Goal: Task Accomplishment & Management: Manage account settings

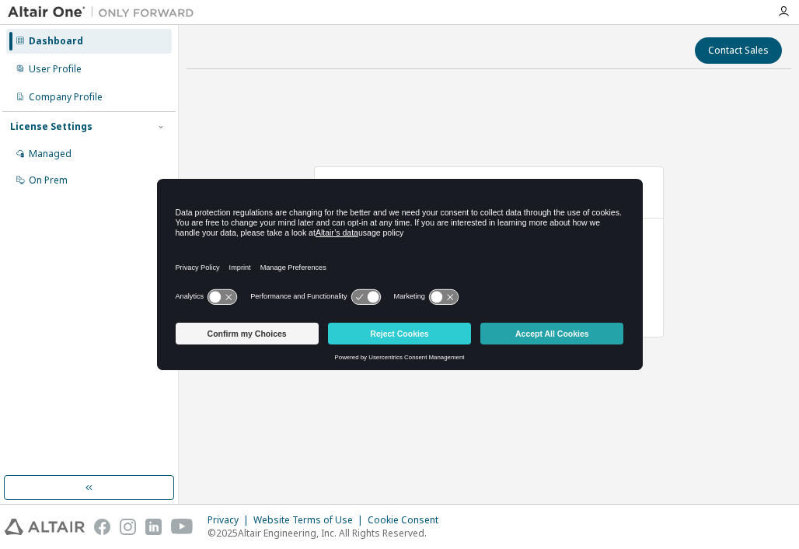
click at [581, 336] on button "Accept All Cookies" at bounding box center [551, 334] width 143 height 22
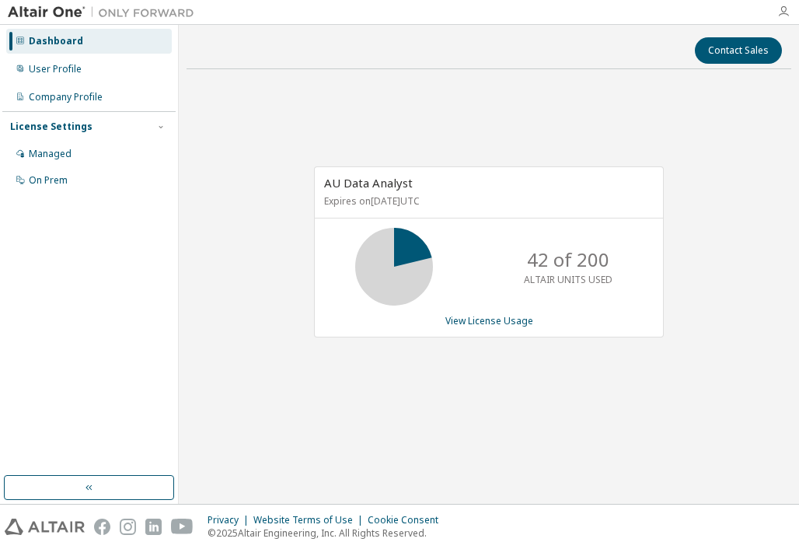
click at [783, 12] on icon "button" at bounding box center [783, 11] width 12 height 12
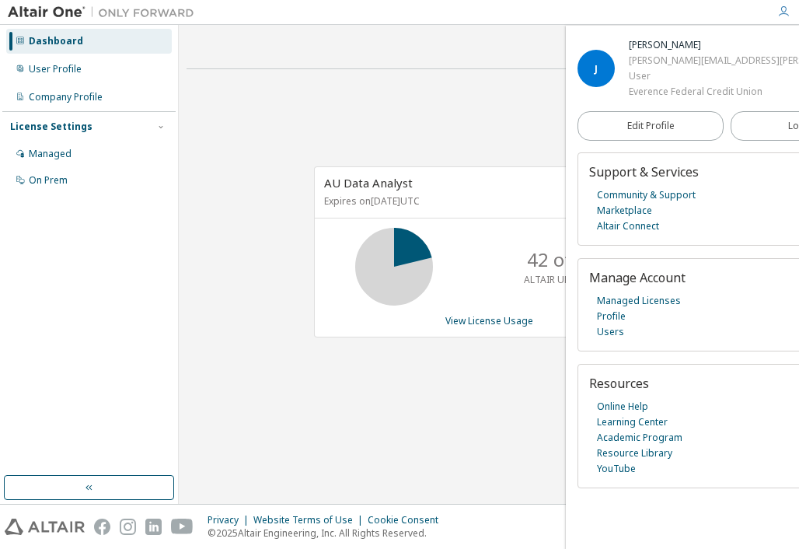
click at [275, 159] on div "AU Data Analyst Expires on [DATE] UTC 42 of 200 ALTAIR UNITS USED View License …" at bounding box center [489, 260] width 605 height 357
click at [82, 70] on div "User Profile" at bounding box center [89, 69] width 166 height 25
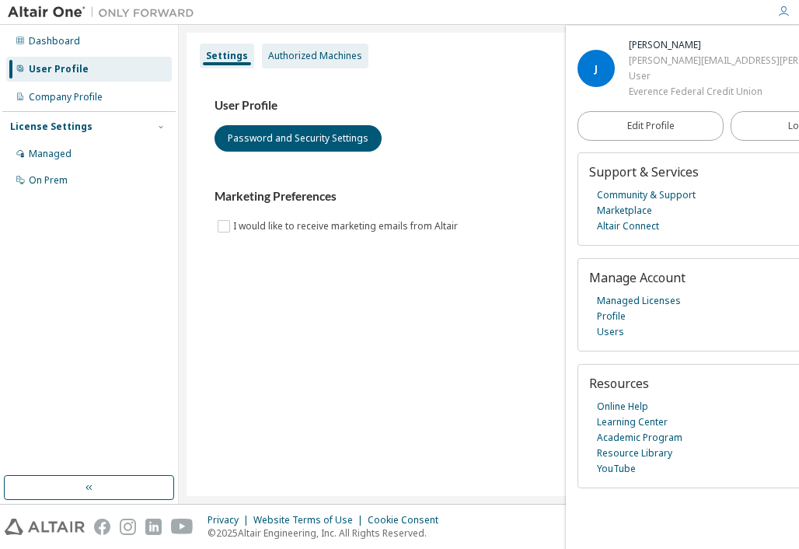
click at [319, 59] on div "Authorized Machines" at bounding box center [315, 56] width 94 height 12
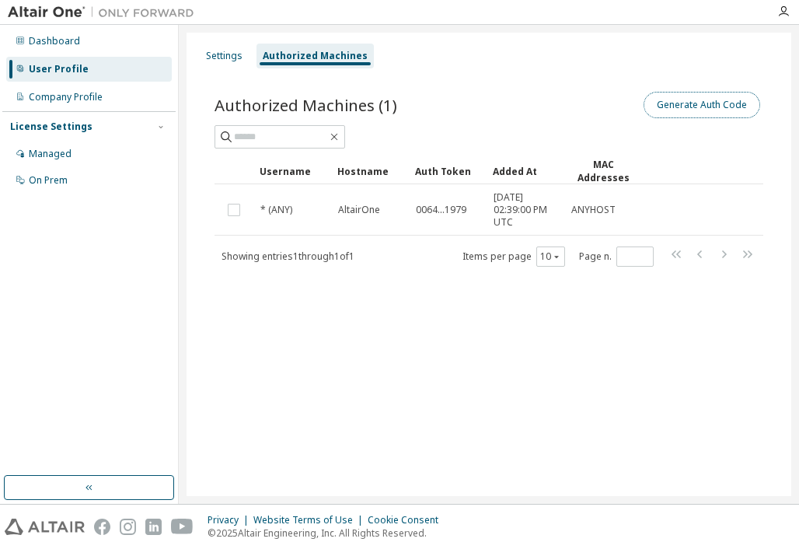
click at [701, 102] on button "Generate Auth Code" at bounding box center [702, 105] width 117 height 26
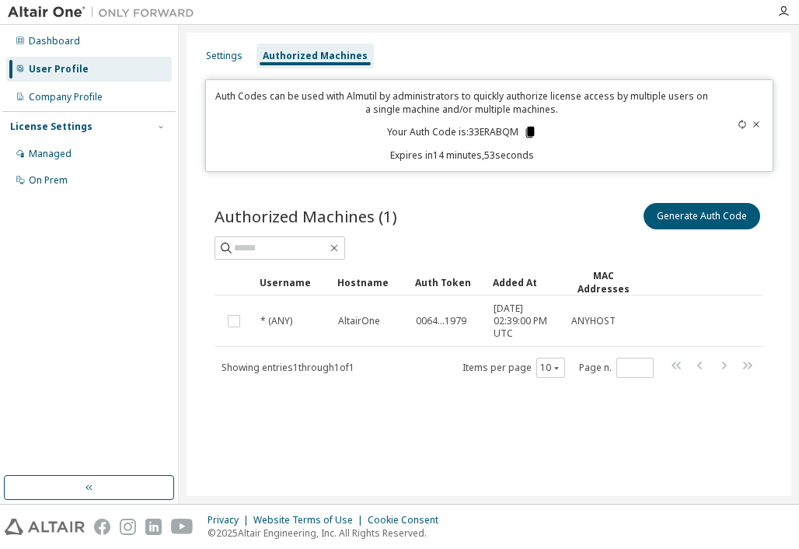
click at [529, 132] on icon at bounding box center [530, 132] width 9 height 11
